Goal: Use online tool/utility: Utilize a website feature to perform a specific function

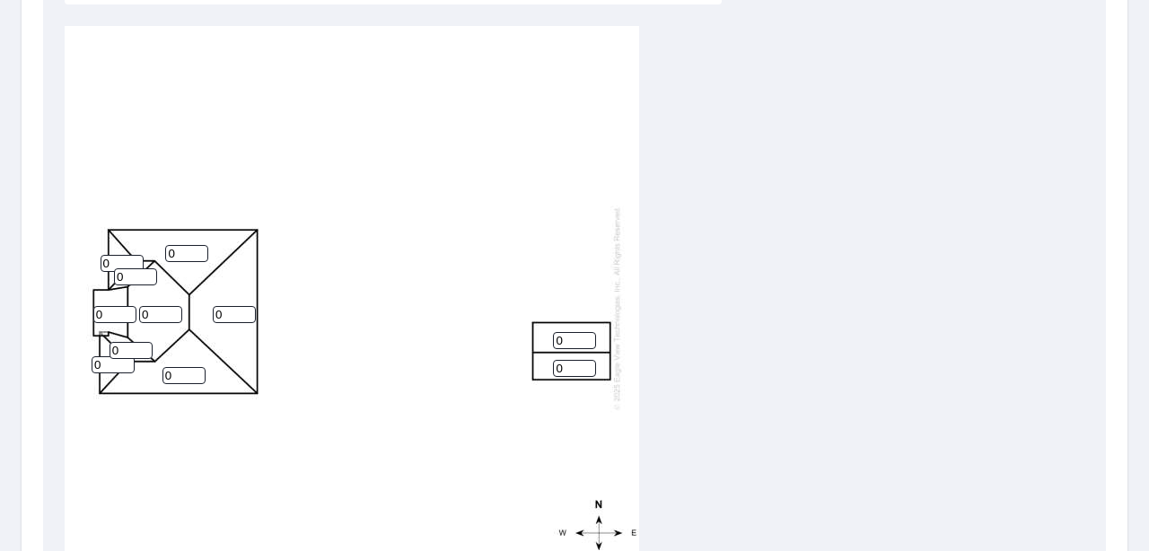
scroll to position [359, 0]
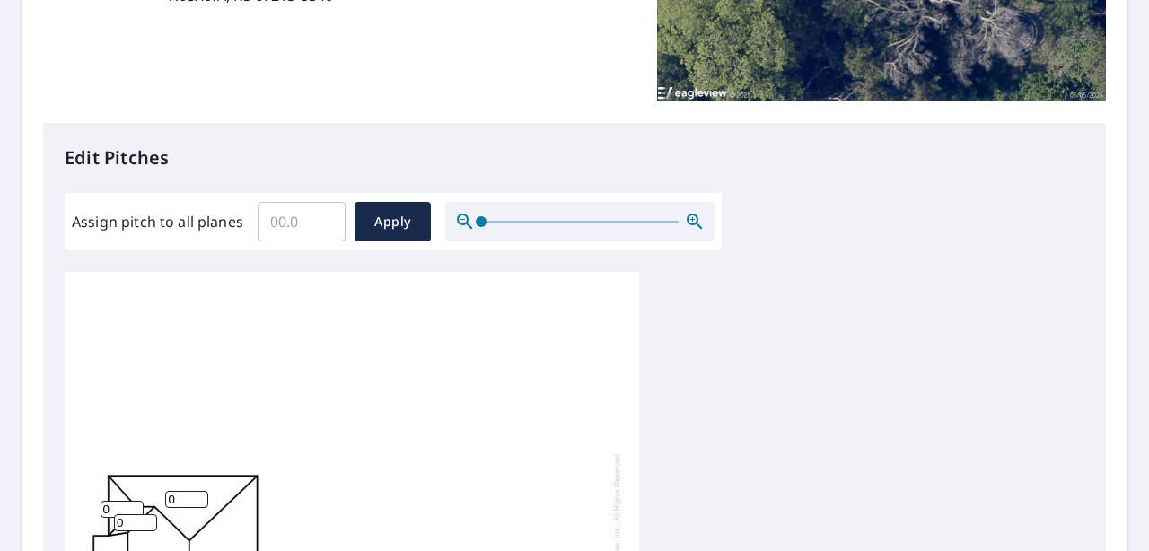
click at [302, 221] on input "Assign pitch to all planes" at bounding box center [302, 222] width 88 height 50
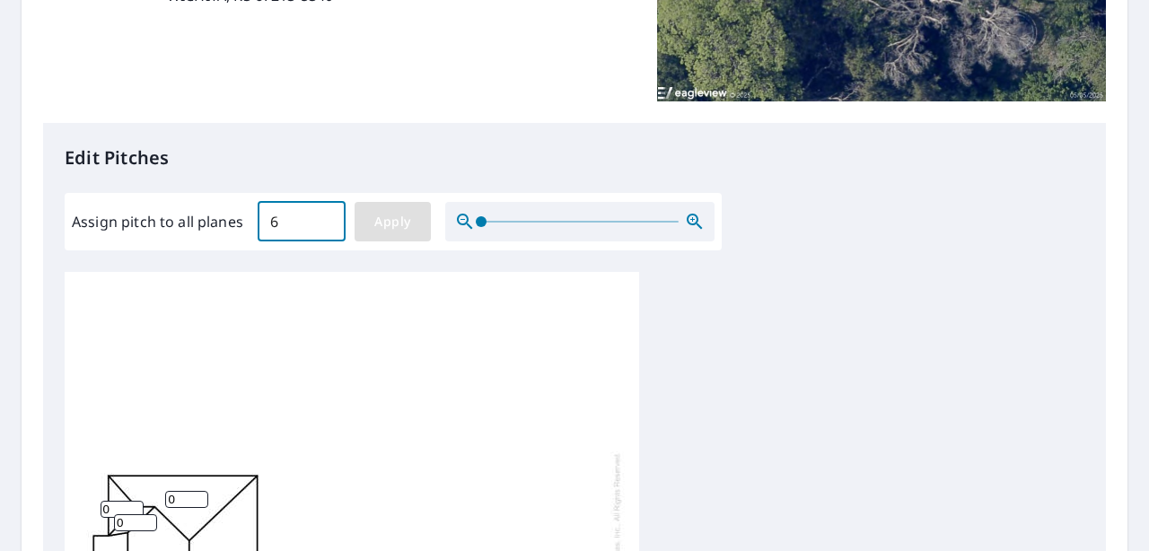
type input "6"
click at [411, 226] on span "Apply" at bounding box center [393, 222] width 48 height 22
type input "6"
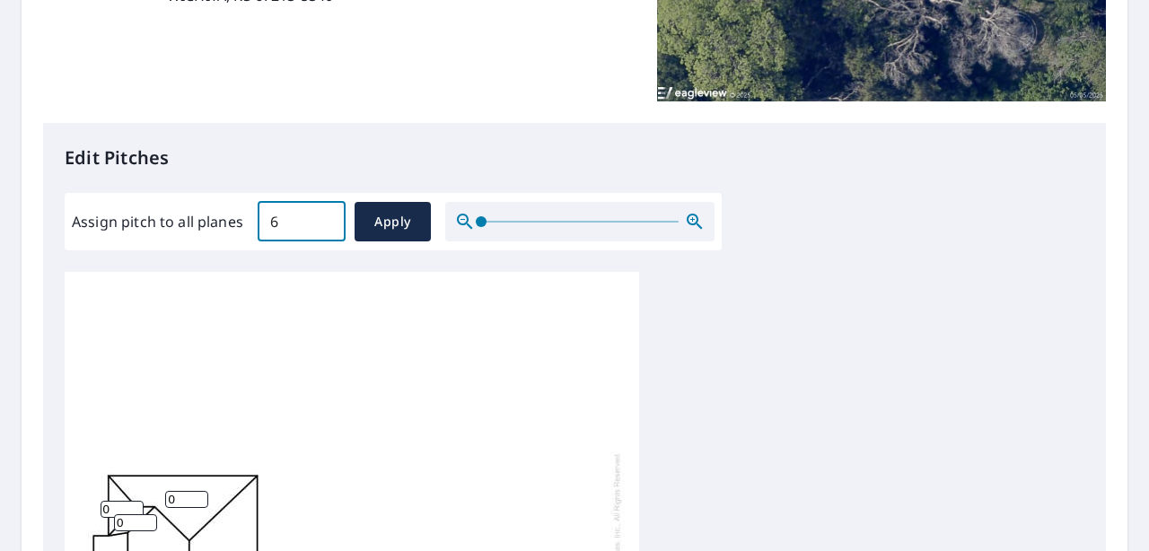
type input "6"
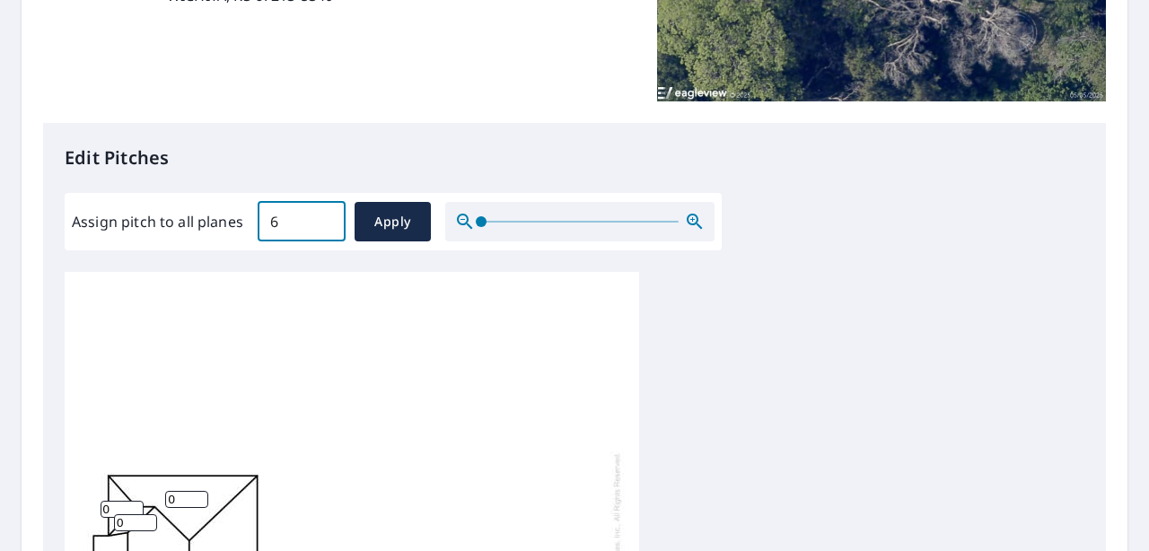
type input "6"
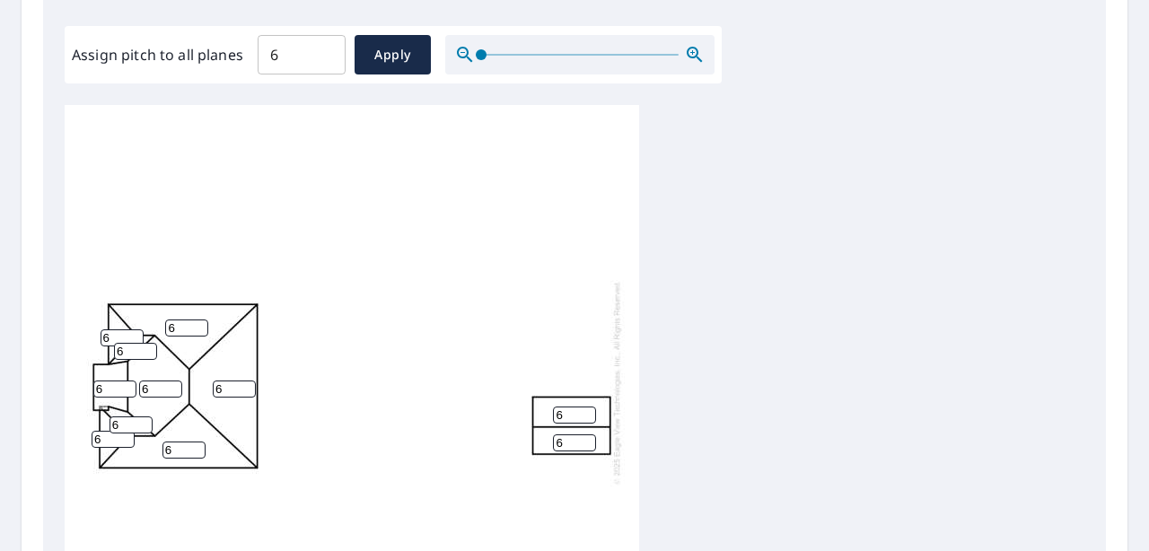
scroll to position [539, 0]
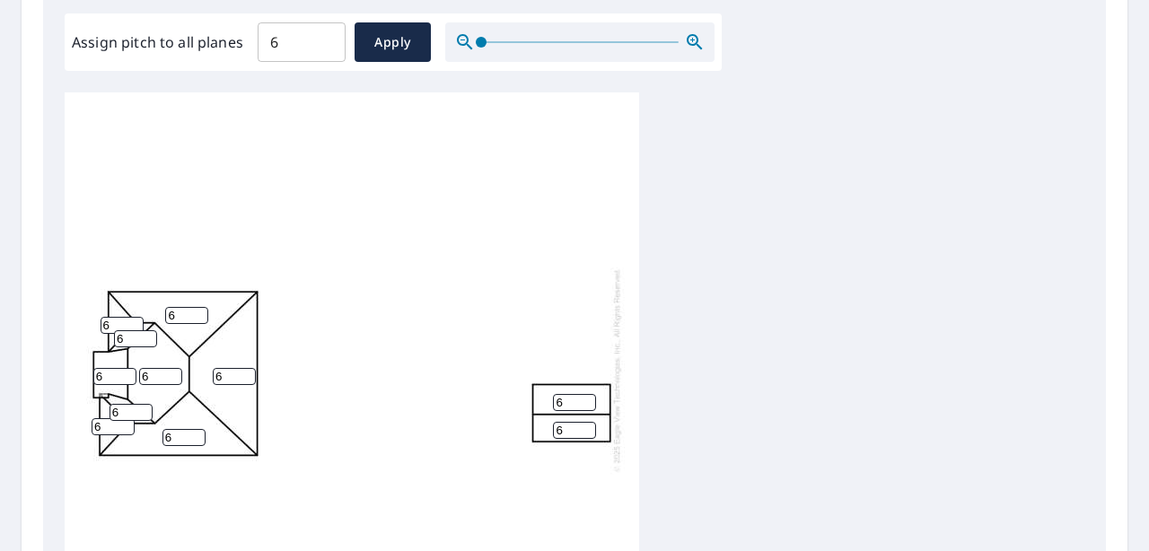
click at [108, 368] on input "6" at bounding box center [114, 376] width 43 height 17
type input "1"
click at [442, 293] on div "6 6 6 6 6 6 2 6 6 6 6" at bounding box center [352, 370] width 575 height 564
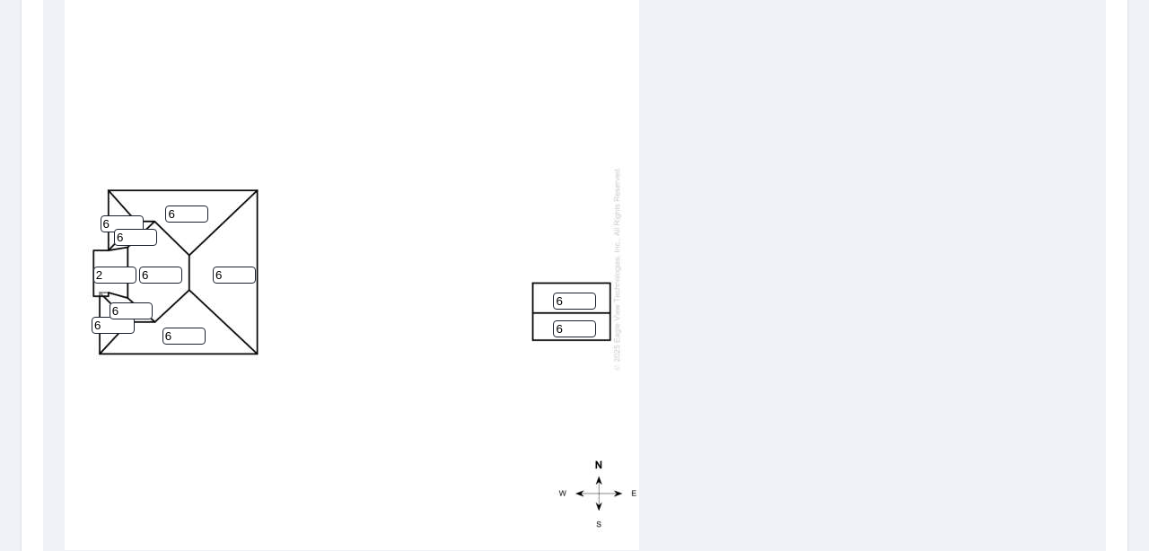
scroll to position [510, 0]
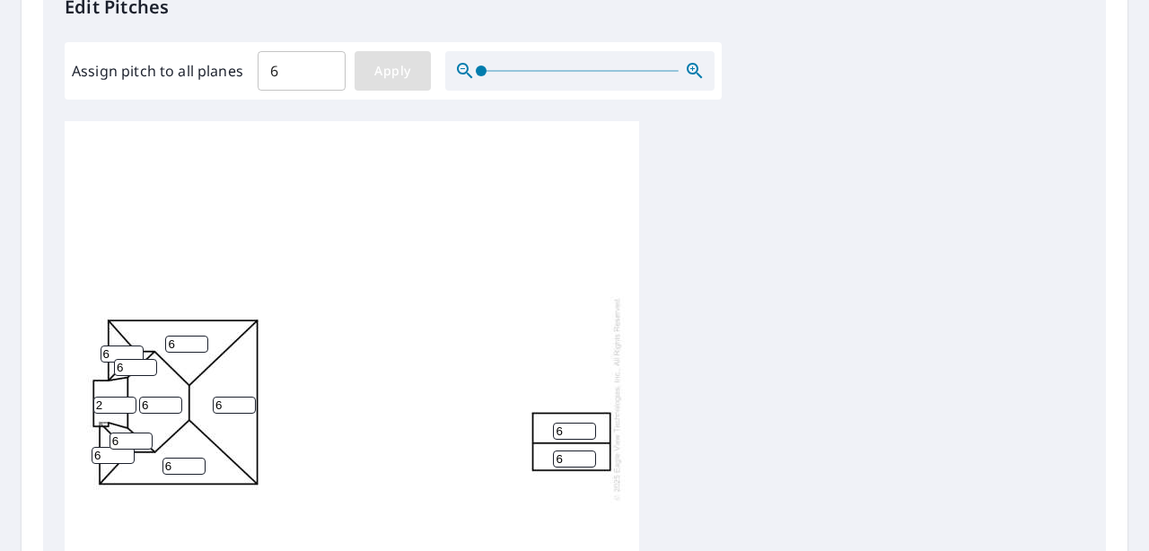
click at [386, 79] on span "Apply" at bounding box center [393, 71] width 48 height 22
type input "6"
click at [118, 397] on input "6" at bounding box center [114, 405] width 43 height 17
type input "2"
click at [860, 311] on div "6 6 6 6 6 6 2 6 6 6 6" at bounding box center [575, 403] width 1020 height 564
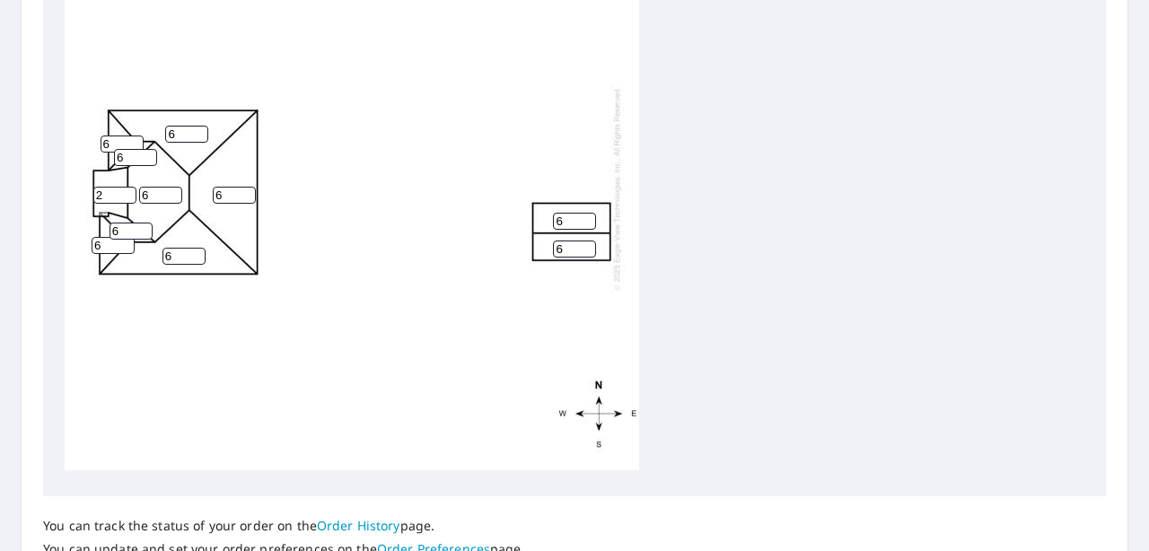
scroll to position [869, 0]
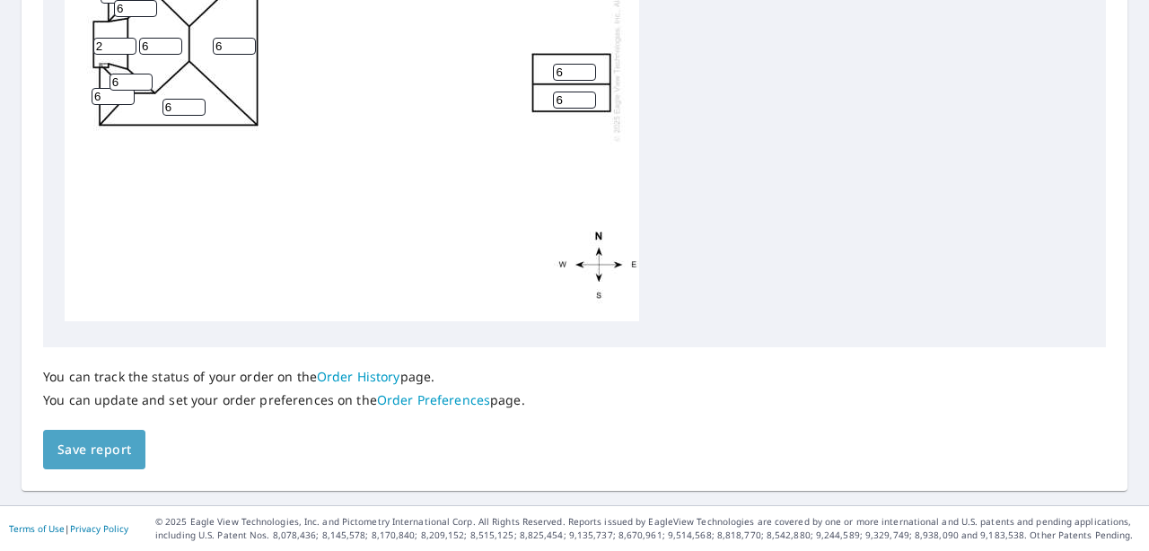
click at [82, 446] on span "Save report" at bounding box center [94, 450] width 74 height 22
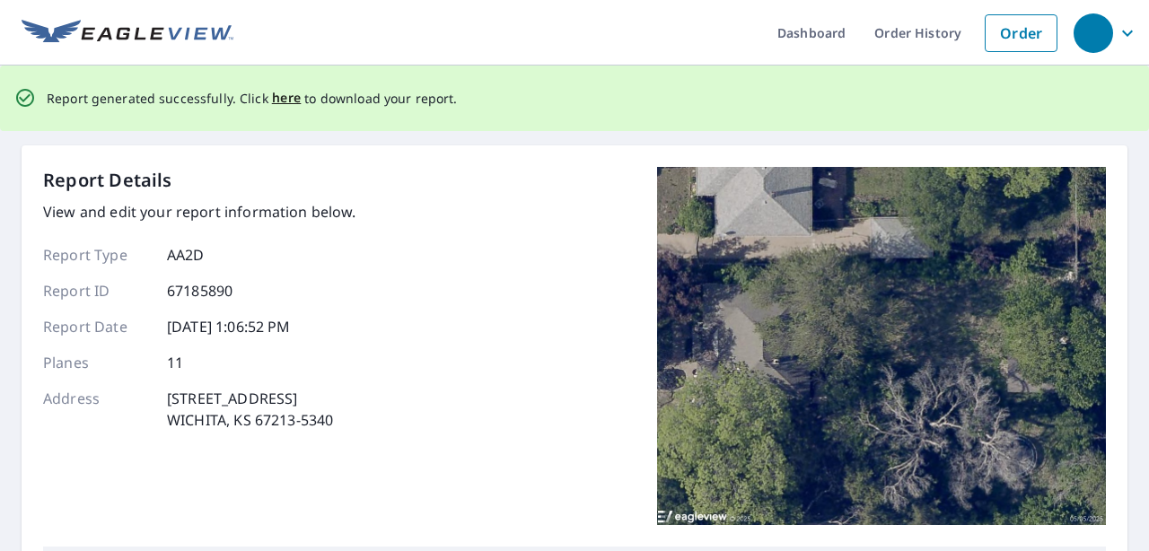
scroll to position [0, 0]
click at [288, 99] on span "here" at bounding box center [287, 98] width 30 height 22
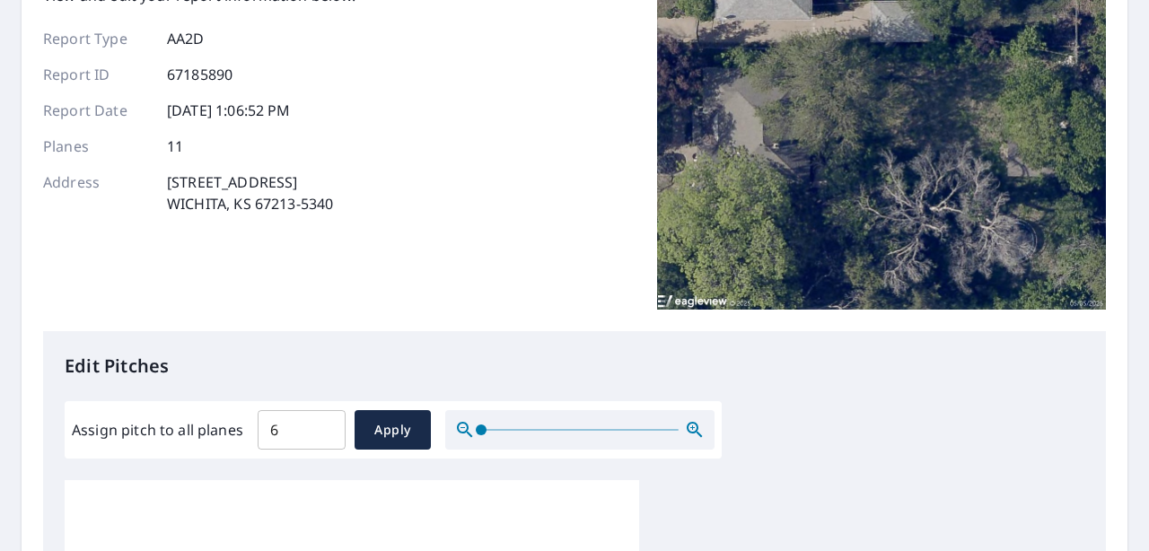
scroll to position [180, 0]
